Goal: Find specific page/section: Find specific page/section

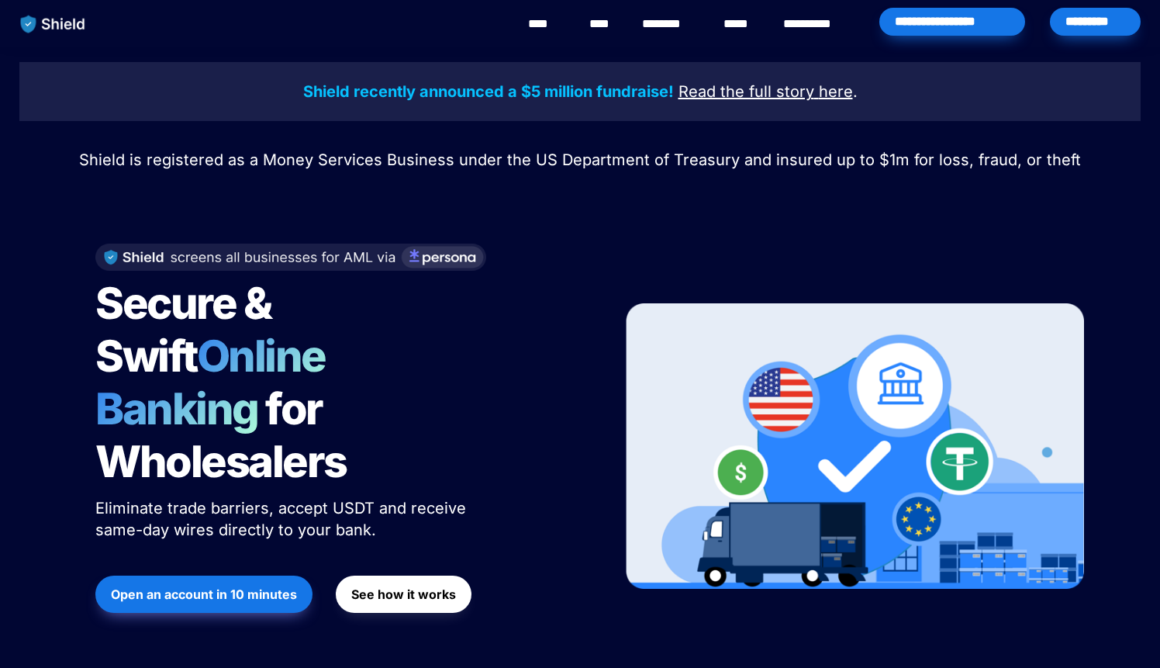
click at [1105, 25] on div "*********" at bounding box center [1095, 22] width 91 height 28
